Goal: Find specific page/section: Find specific page/section

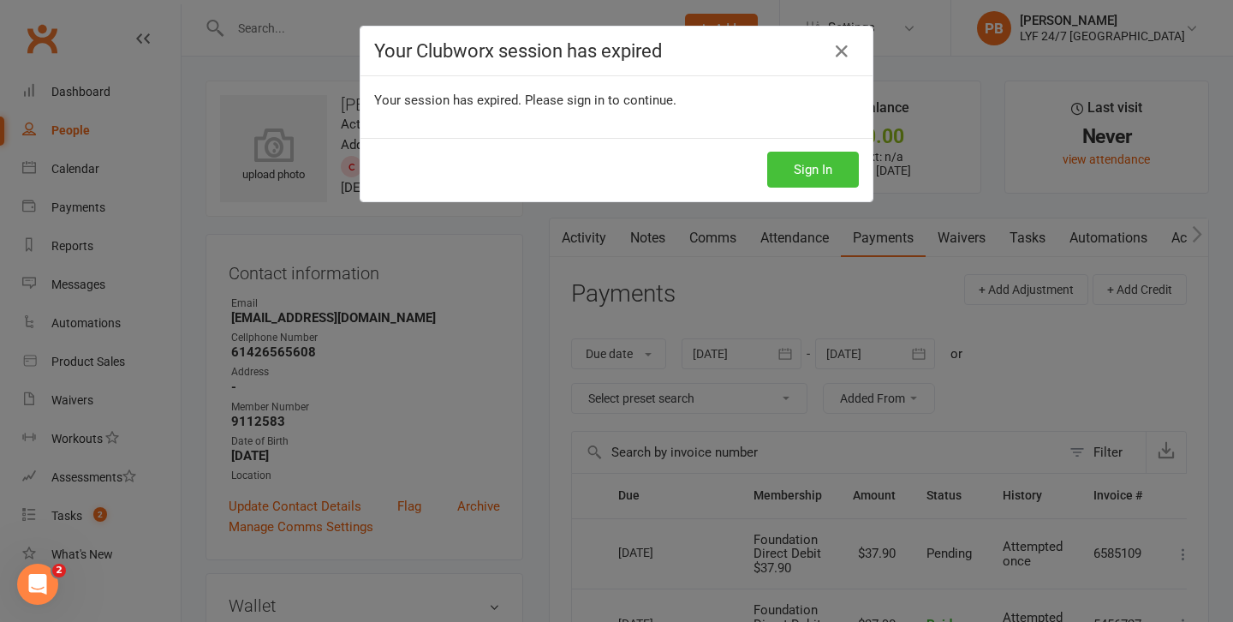
click at [815, 160] on button "Sign In" at bounding box center [813, 170] width 92 height 36
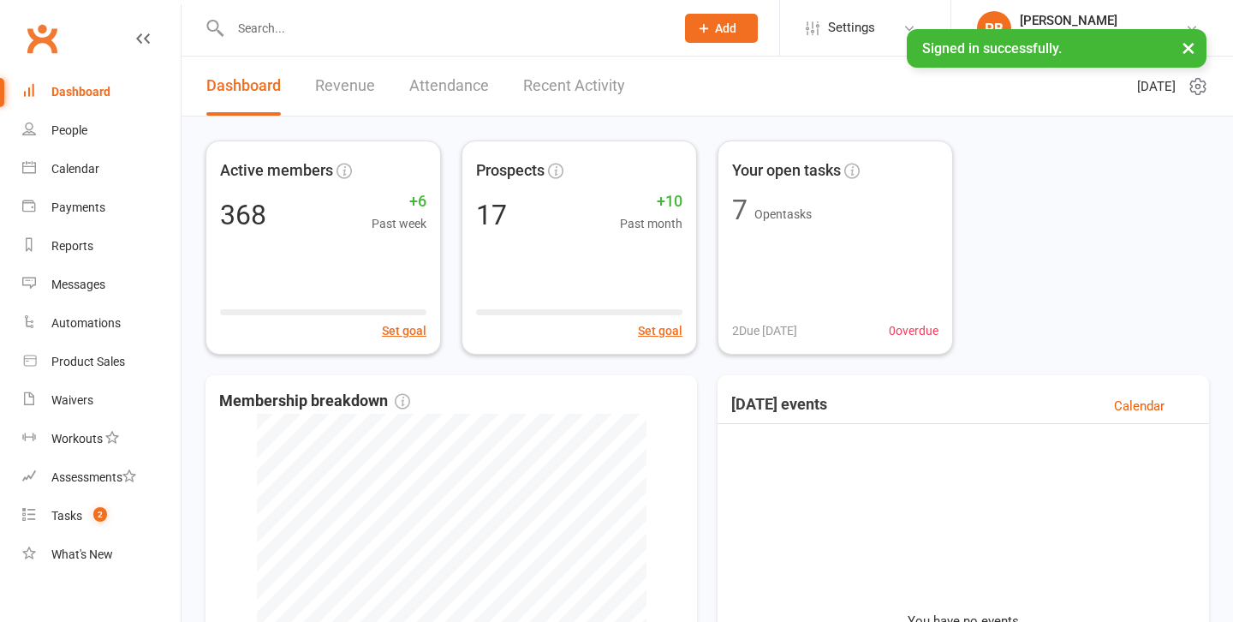
click at [296, 40] on div at bounding box center [434, 28] width 457 height 56
click at [294, 26] on input "text" at bounding box center [444, 28] width 438 height 24
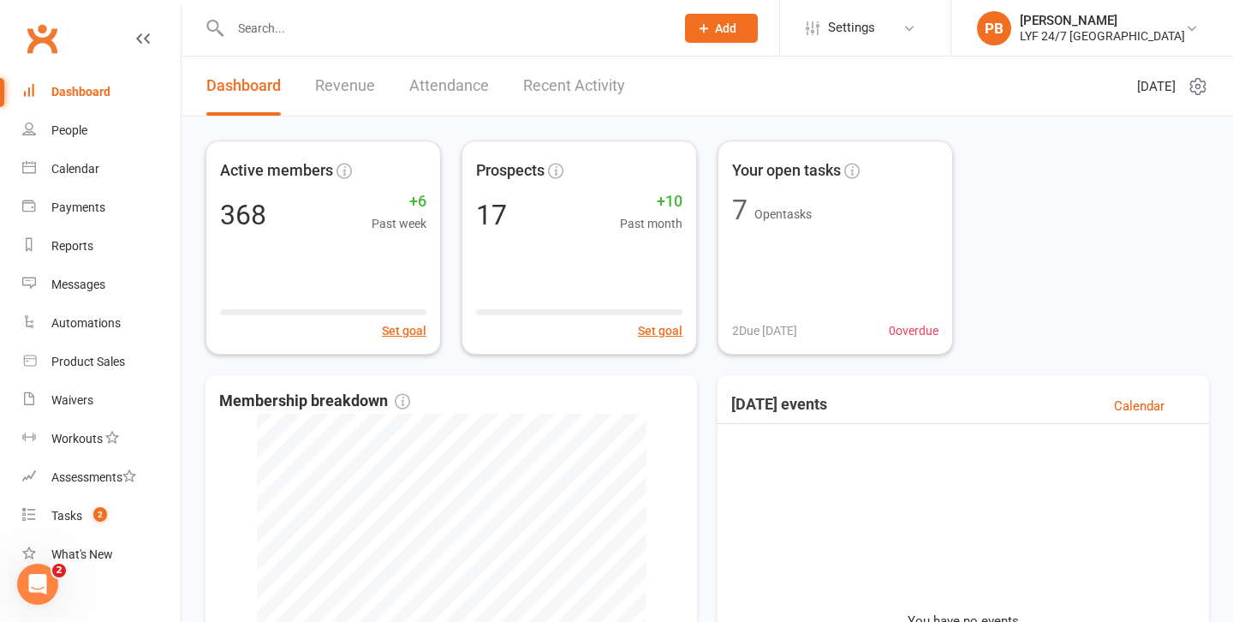
paste input "Cole Clayton"
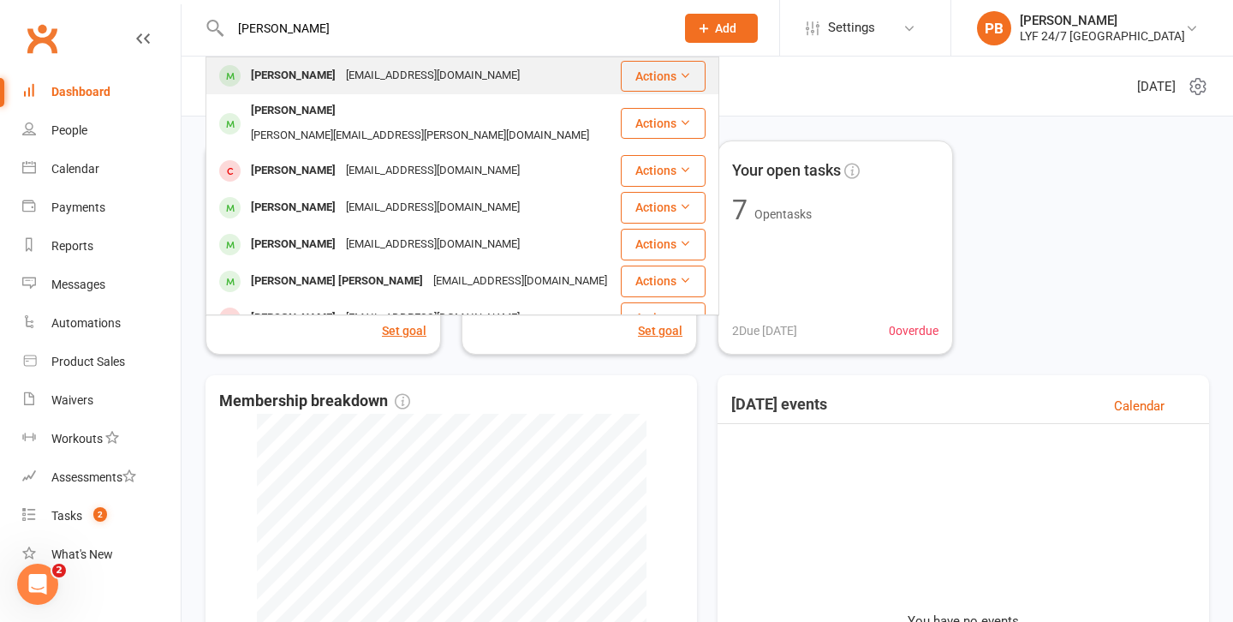
type input "Cole Clayton"
click at [277, 88] on div "Cole Clayton simha2489@gmail.com" at bounding box center [413, 75] width 412 height 35
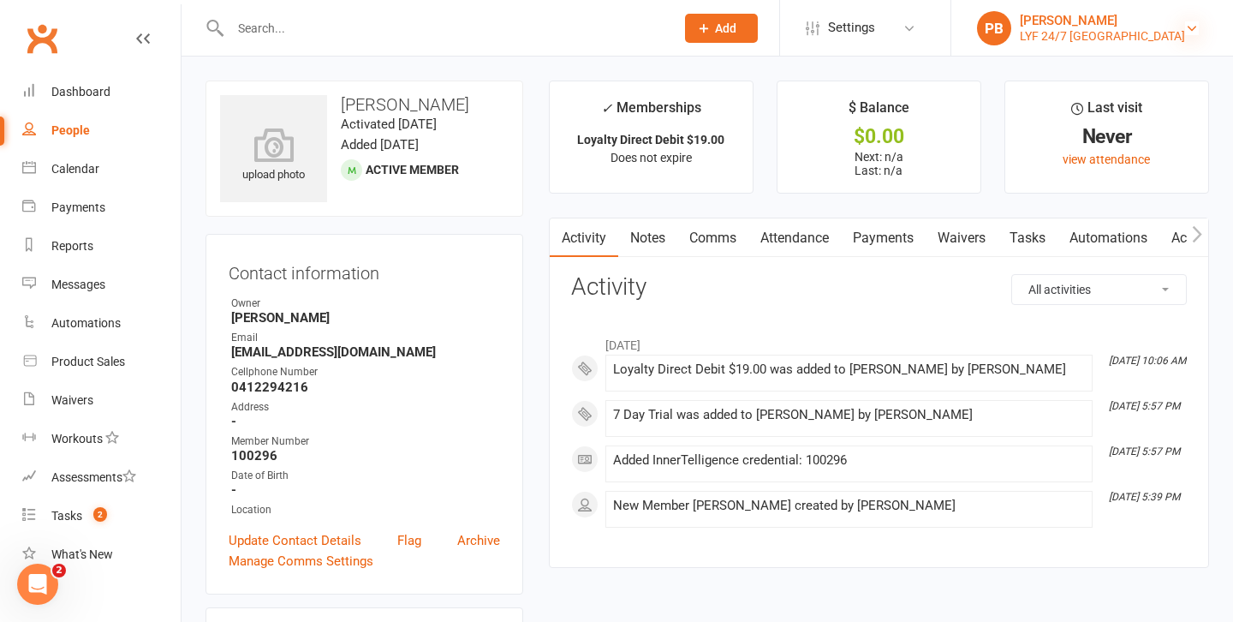
click at [1190, 22] on icon at bounding box center [1192, 28] width 14 height 14
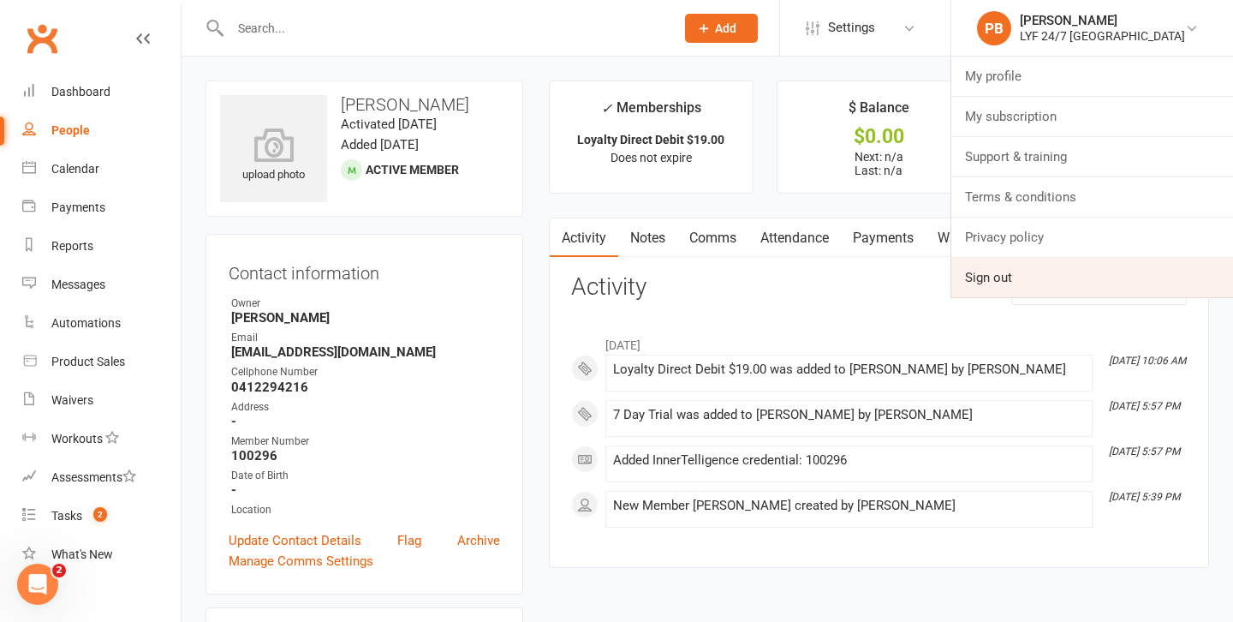
click at [1074, 272] on link "Sign out" at bounding box center [1093, 277] width 282 height 39
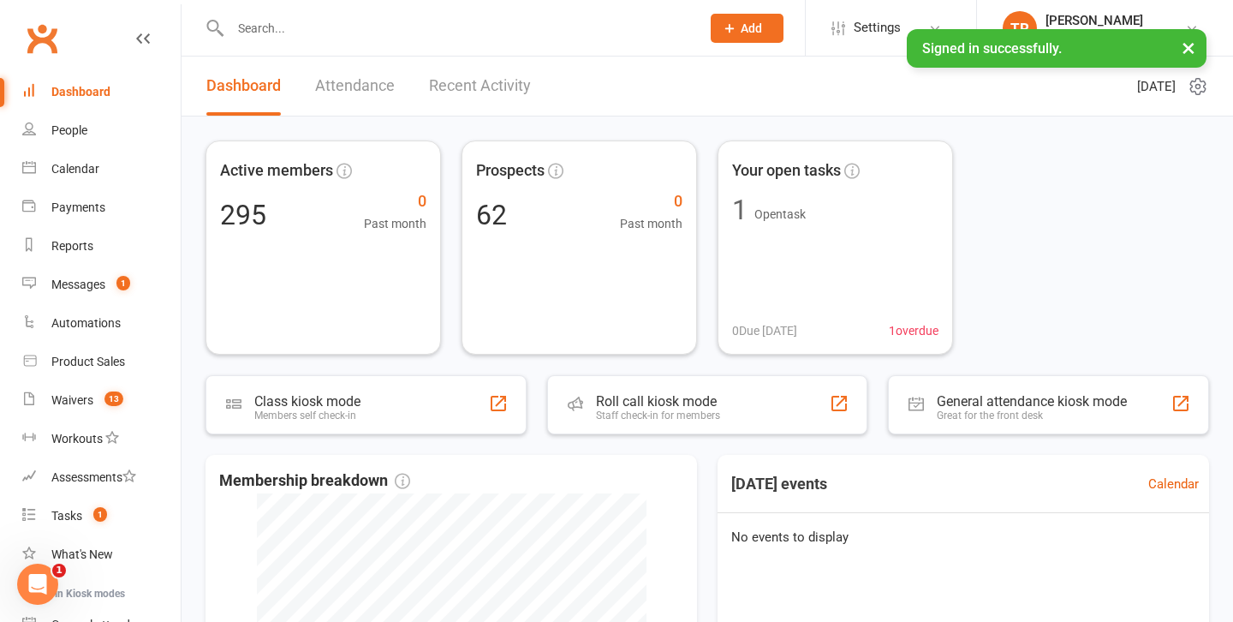
click at [341, 20] on input "text" at bounding box center [456, 28] width 463 height 24
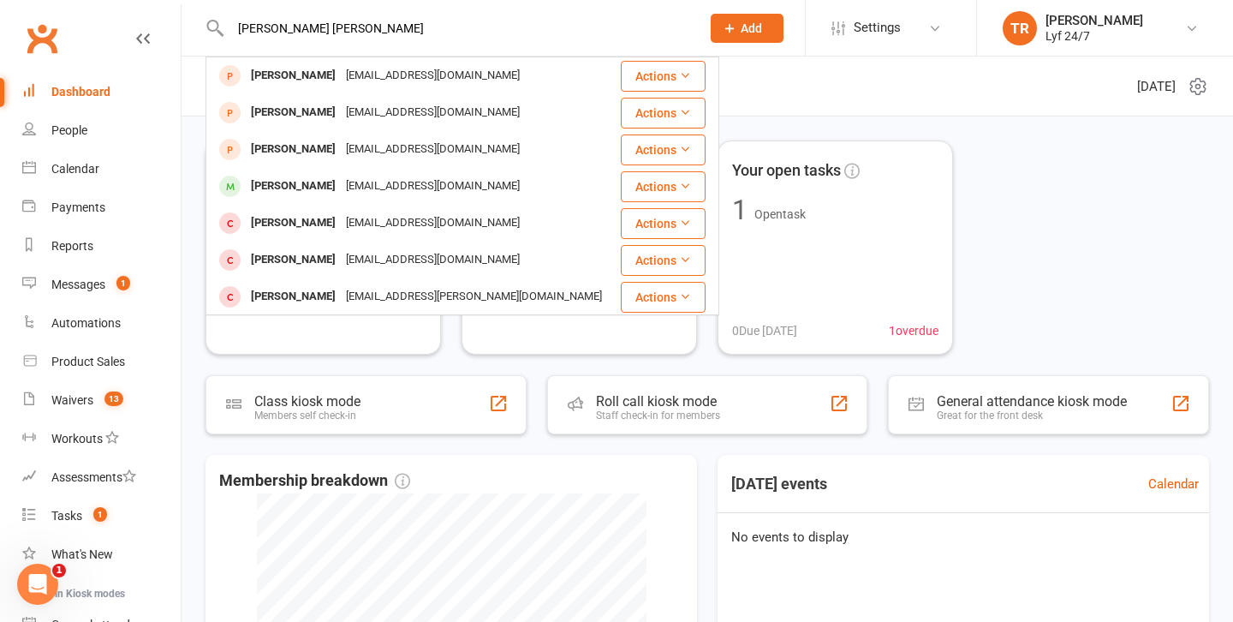
type input "[PERSON_NAME] [PERSON_NAME]"
